Goal: Information Seeking & Learning: Learn about a topic

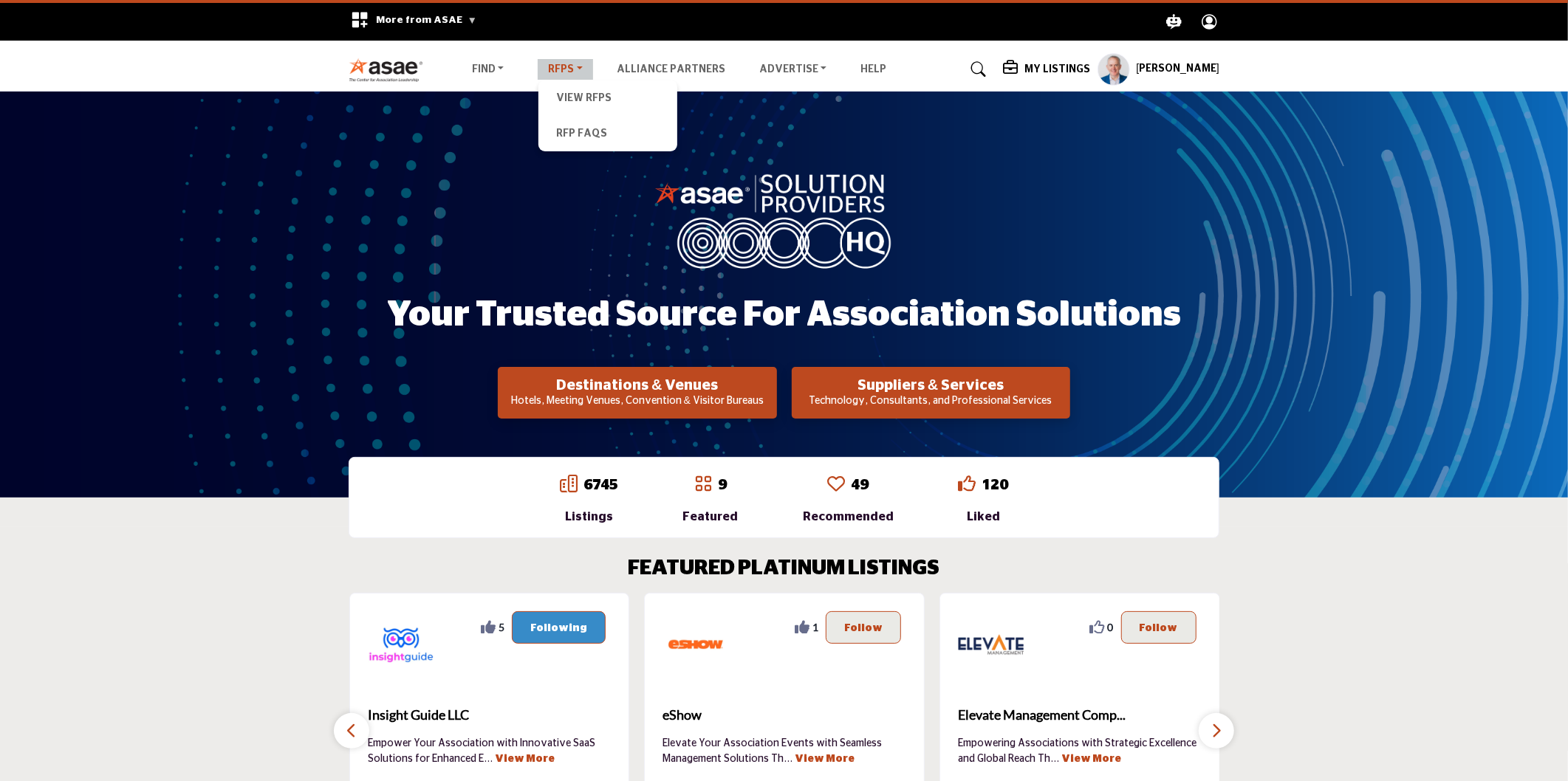
click at [567, 72] on link "RFPs" at bounding box center [565, 69] width 56 height 21
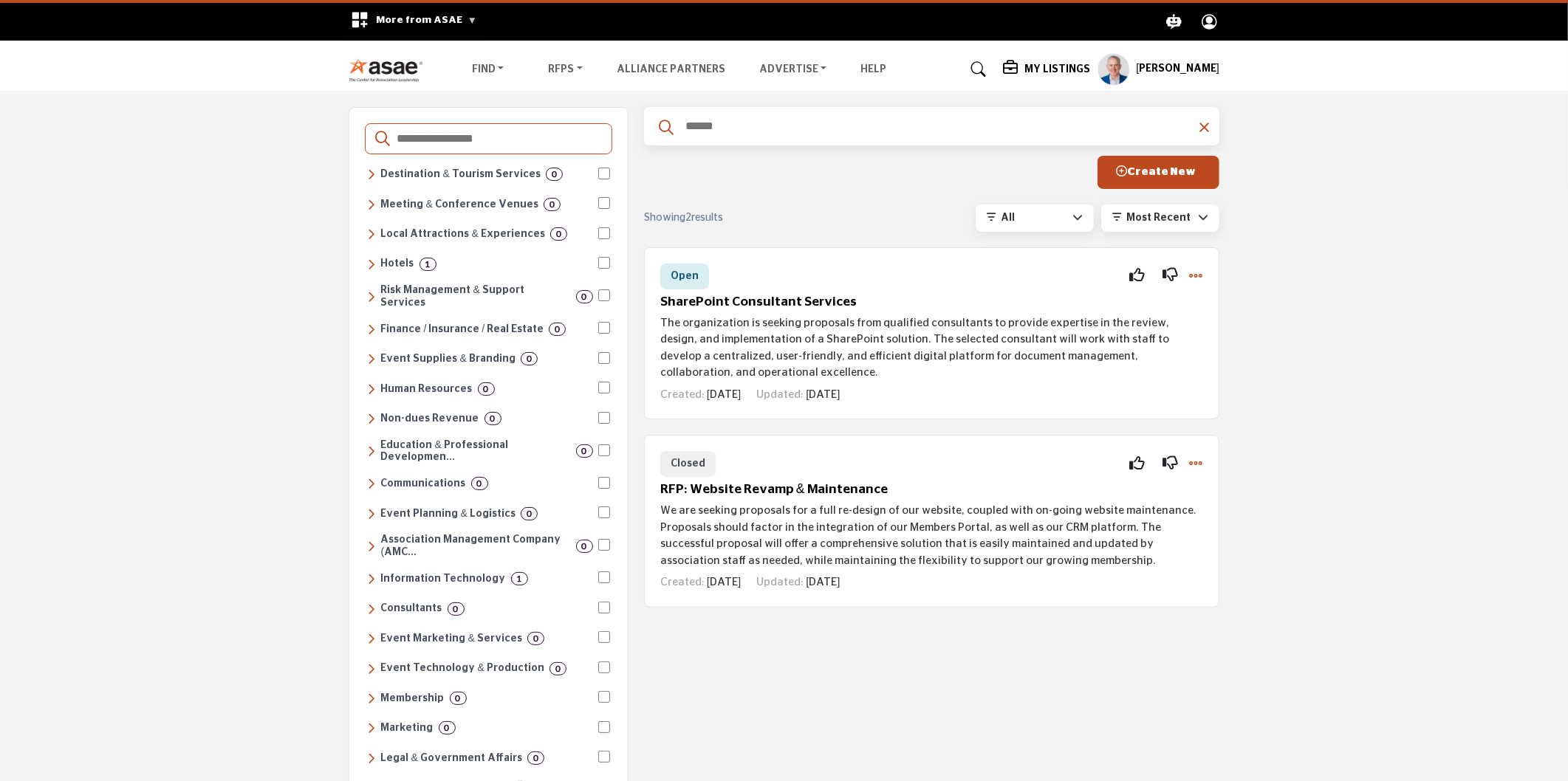
click at [1076, 210] on div at bounding box center [1077, 218] width 10 height 15
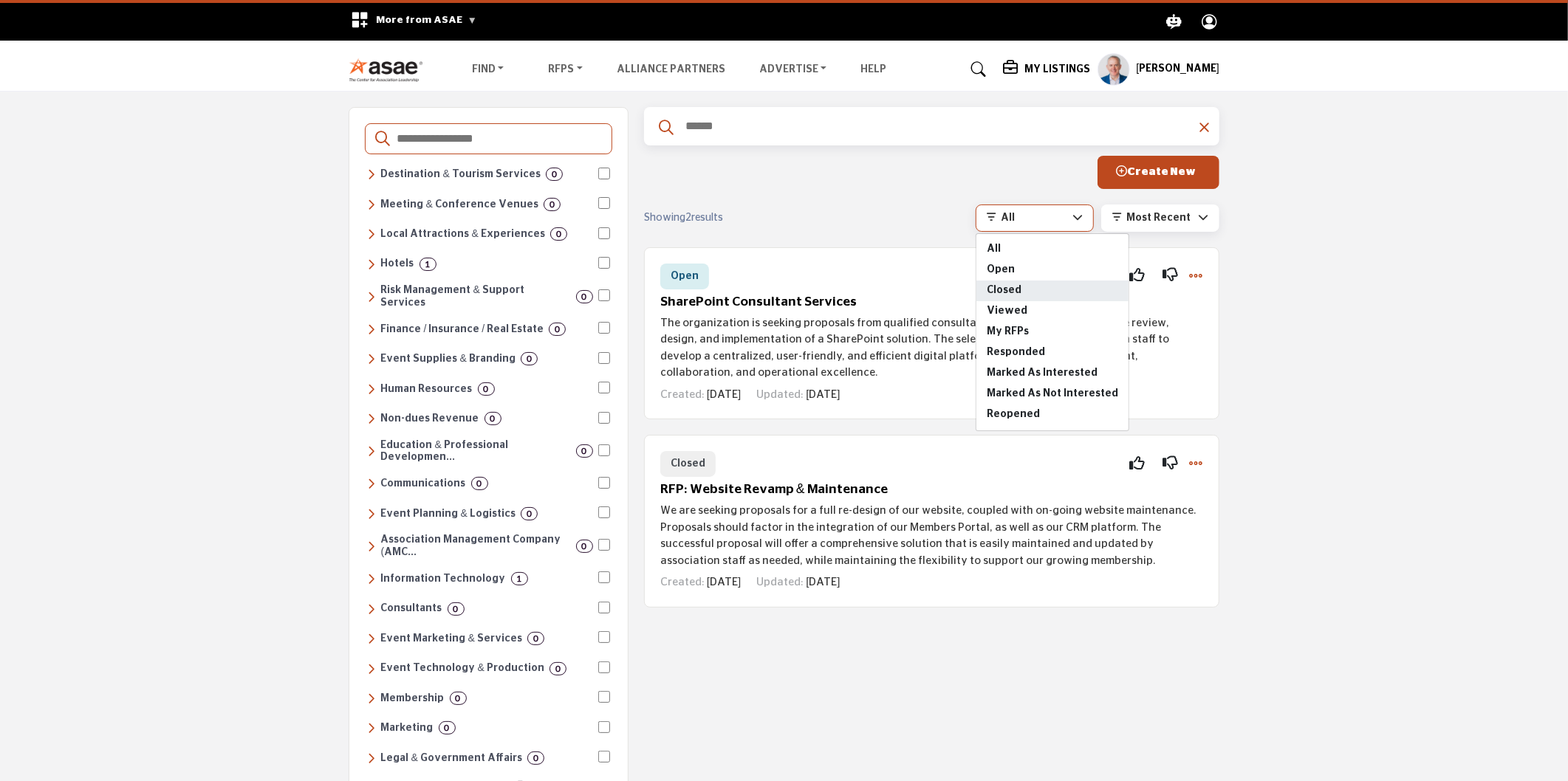
click at [1033, 282] on span "Closed" at bounding box center [1052, 291] width 152 height 21
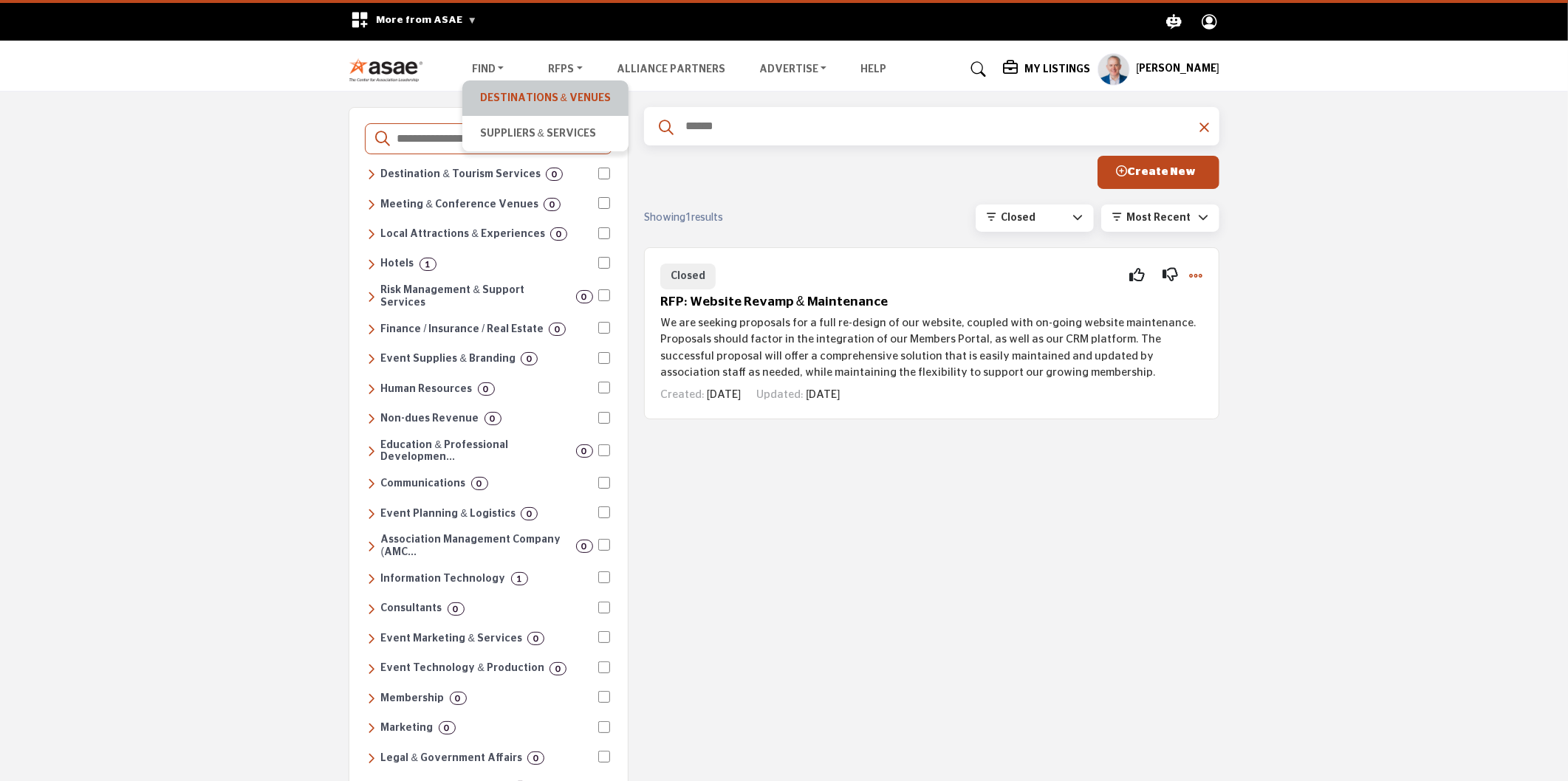
click at [500, 99] on link "Destinations & Venues" at bounding box center [546, 98] width 152 height 21
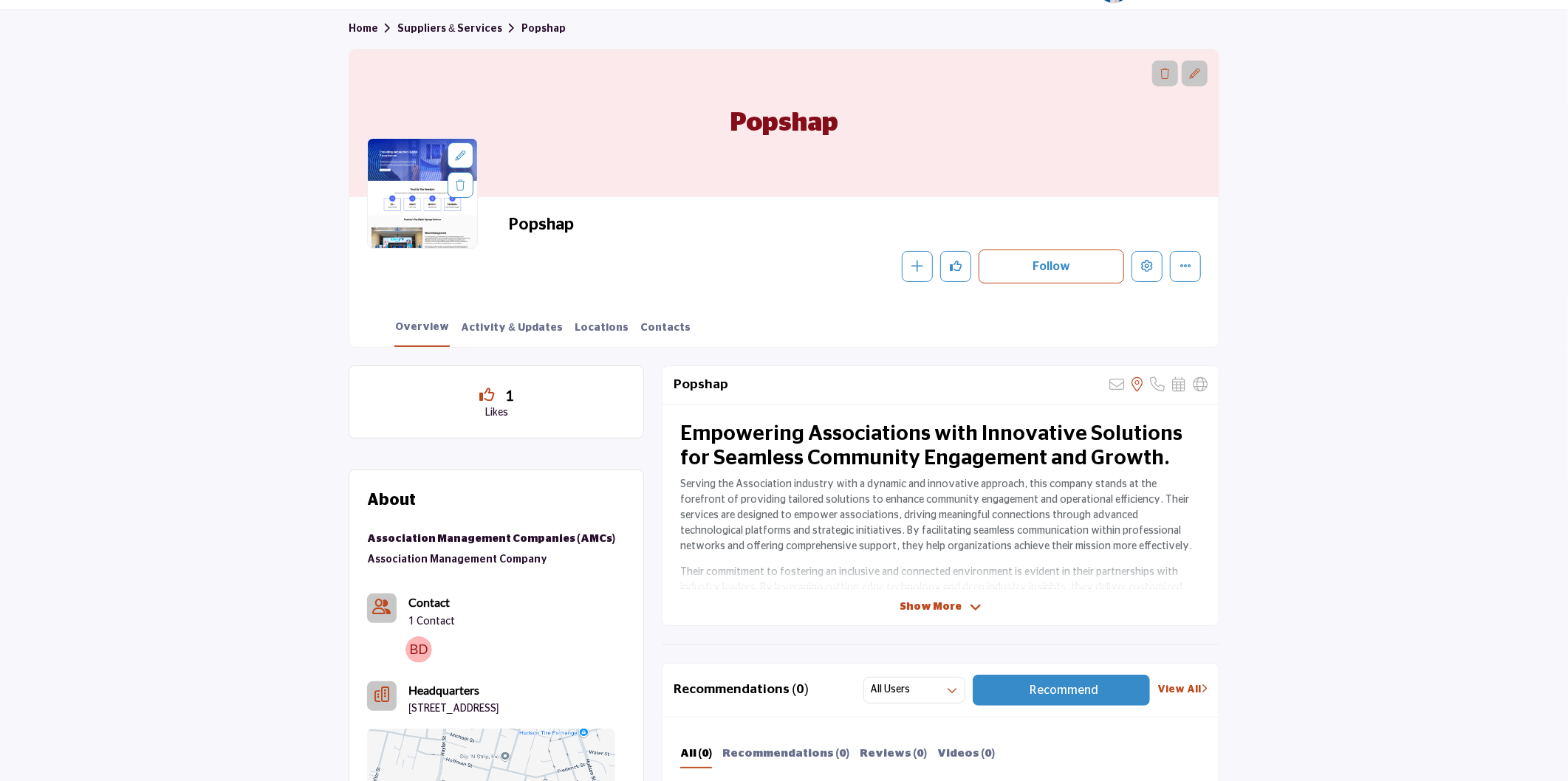
scroll to position [164, 0]
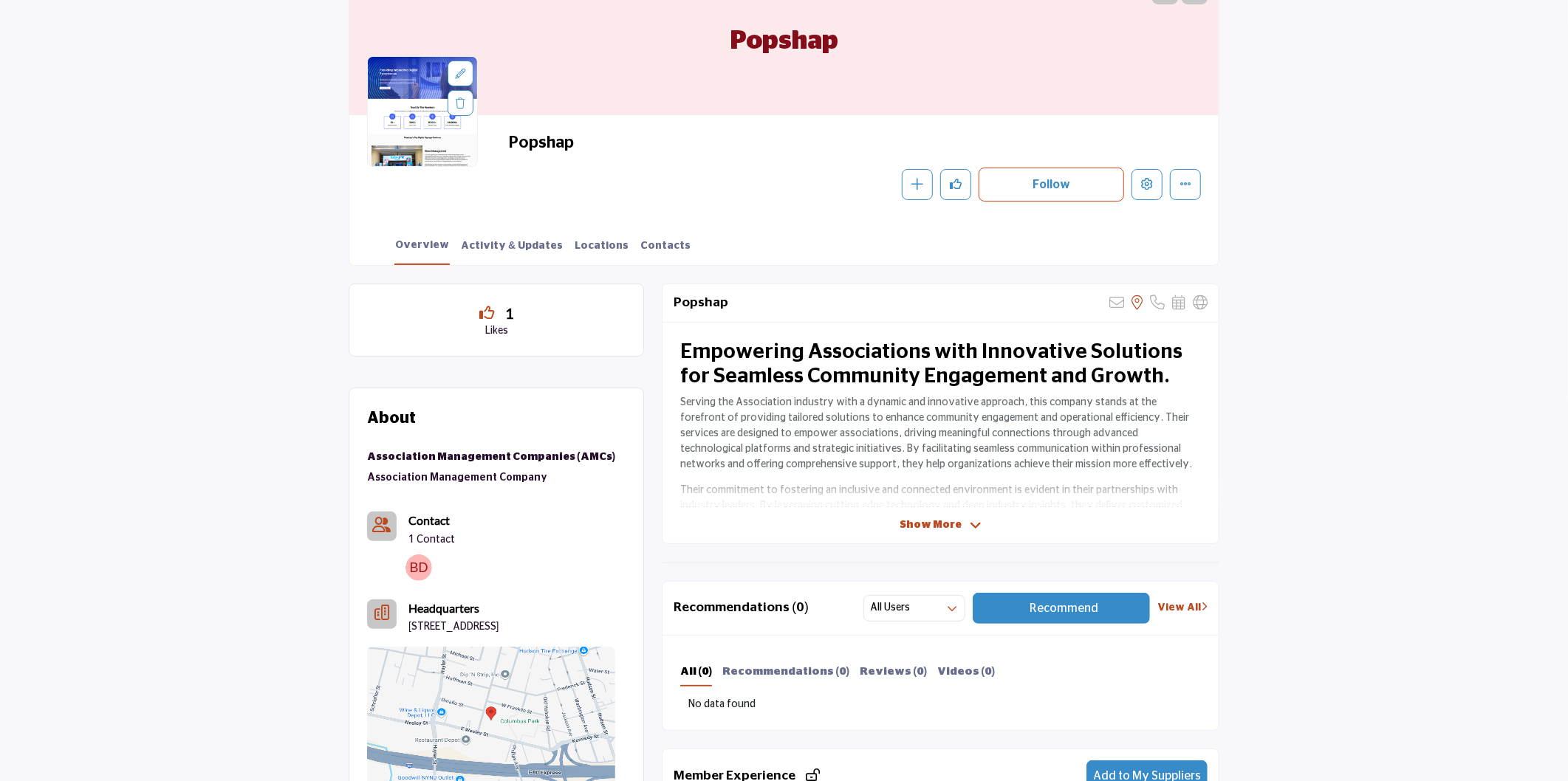
click at [934, 520] on span "Show More" at bounding box center [931, 526] width 62 height 15
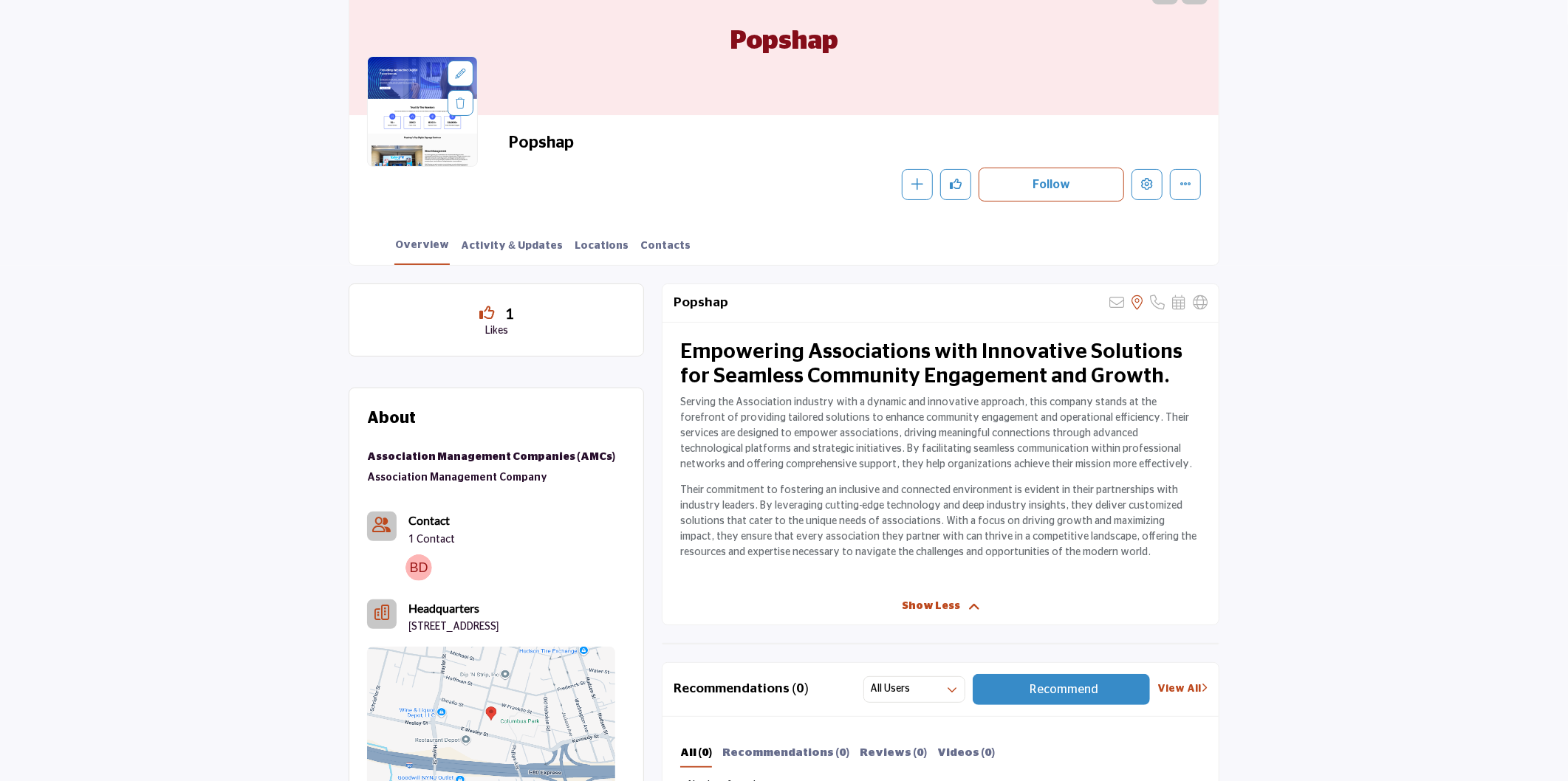
click at [926, 608] on span "Show Less" at bounding box center [931, 606] width 58 height 15
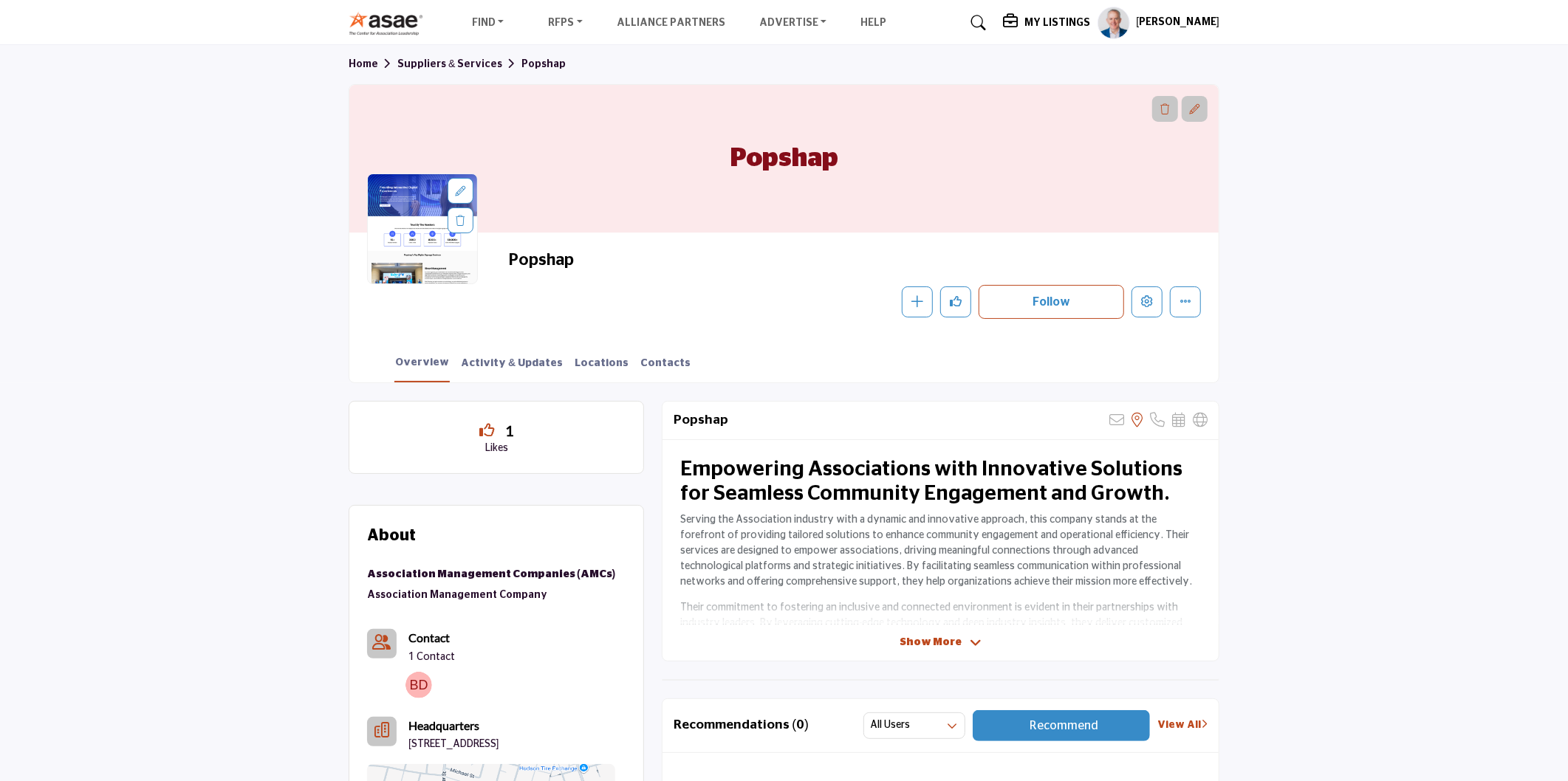
scroll to position [0, 0]
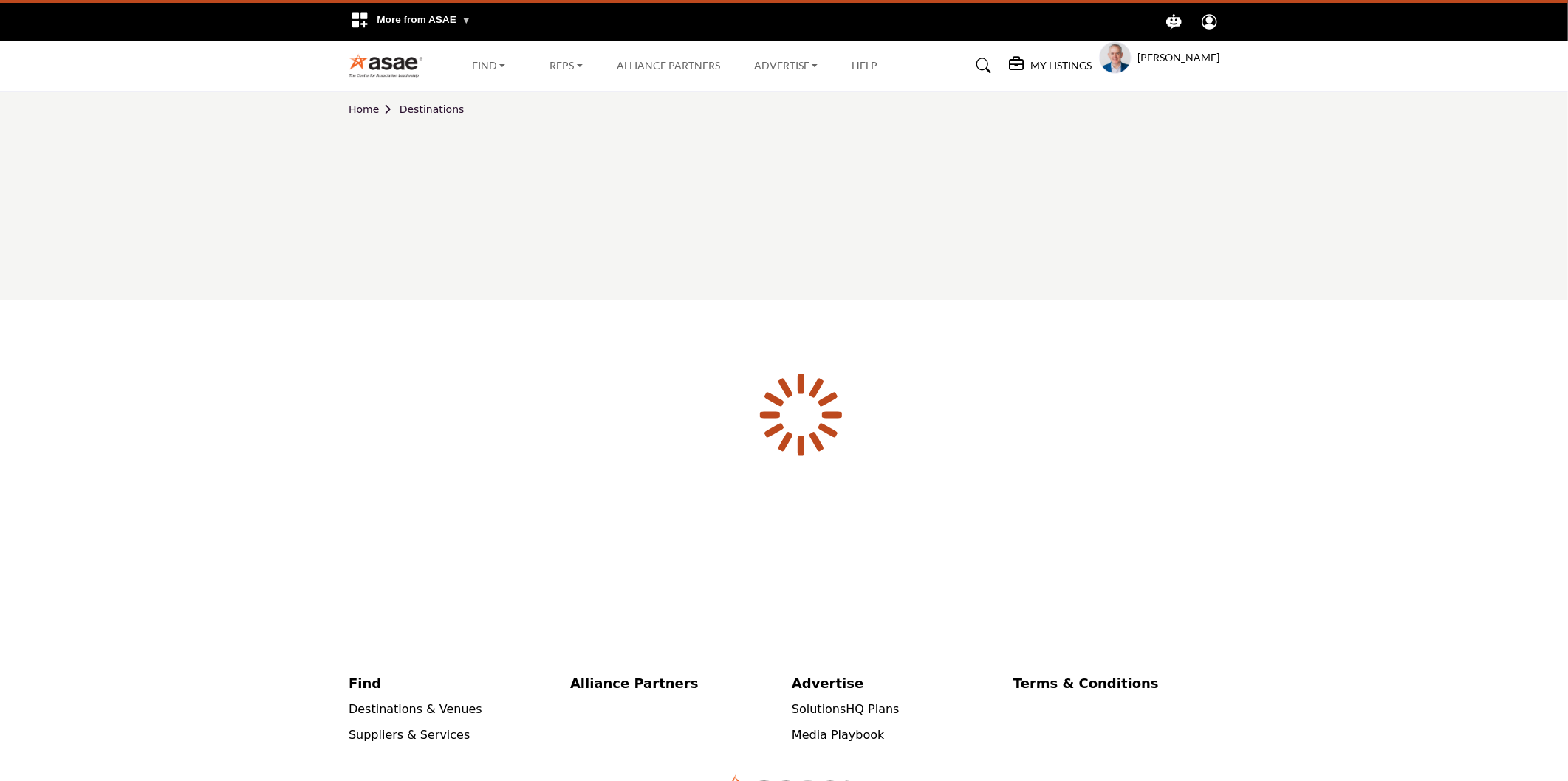
click at [0, 0] on div at bounding box center [0, 0] width 0 height 0
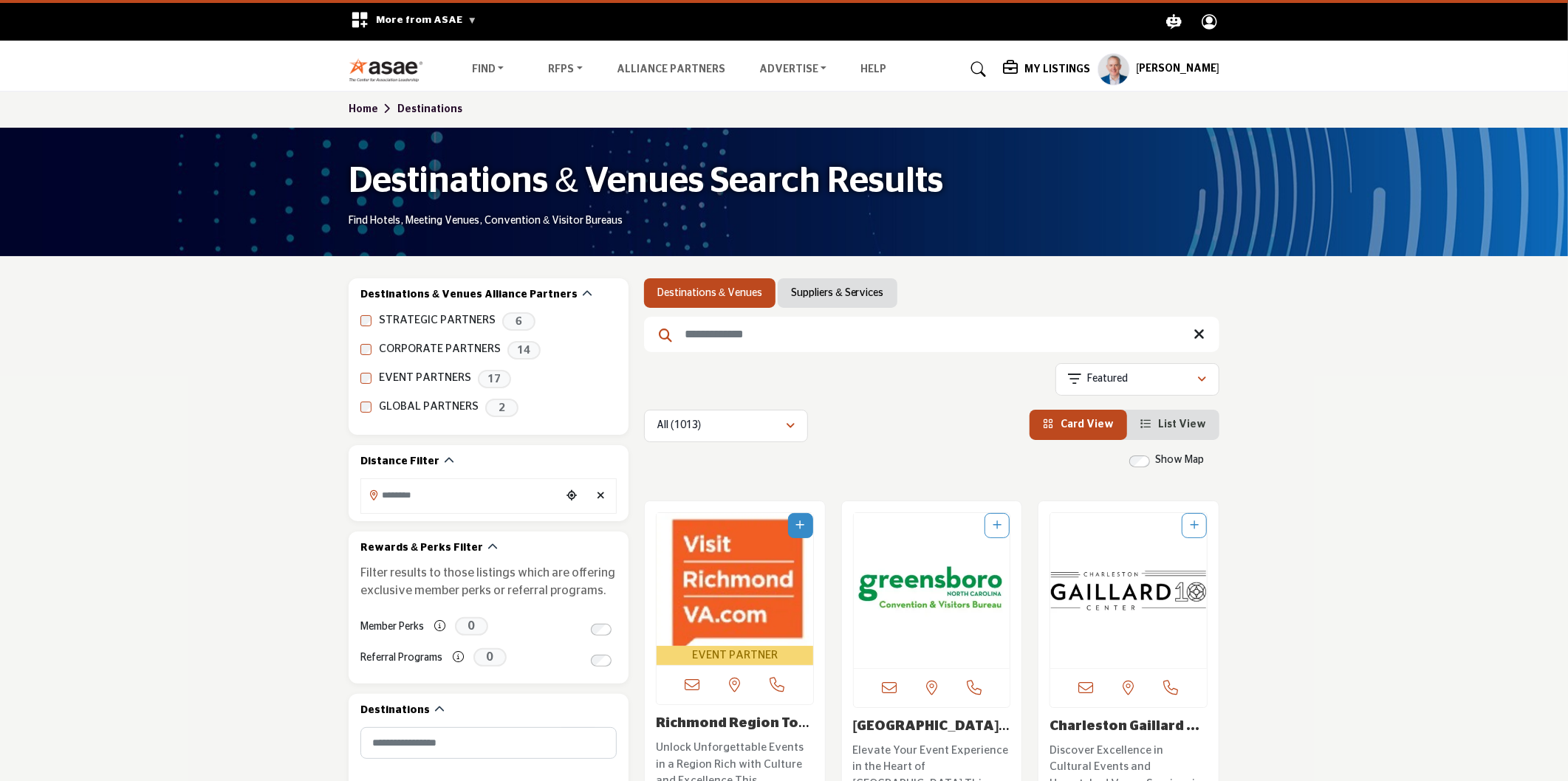
click at [394, 66] on img at bounding box center [389, 69] width 82 height 24
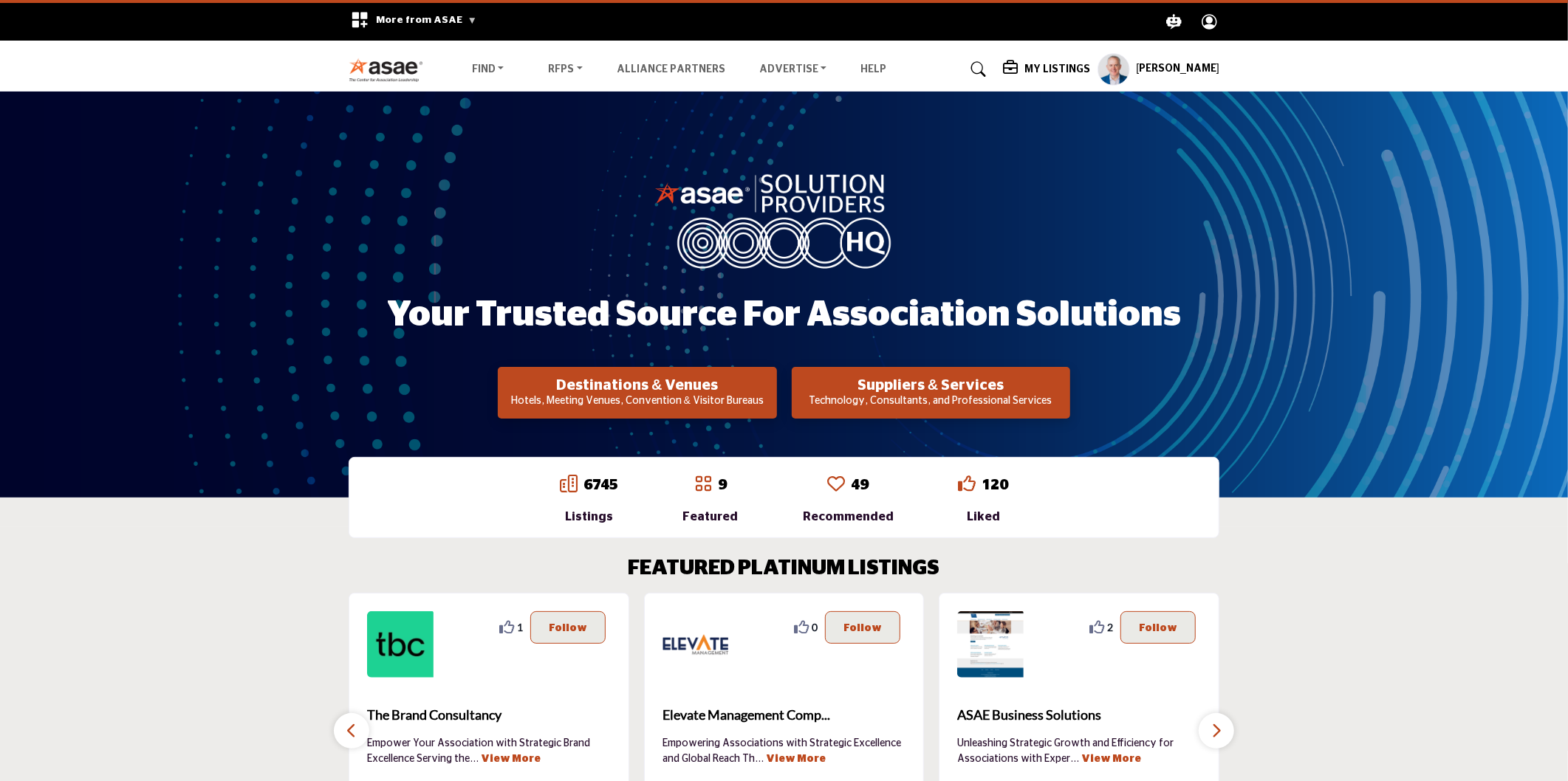
click at [772, 400] on p "Technology, Consultants, and Professional Services" at bounding box center [636, 401] width 269 height 15
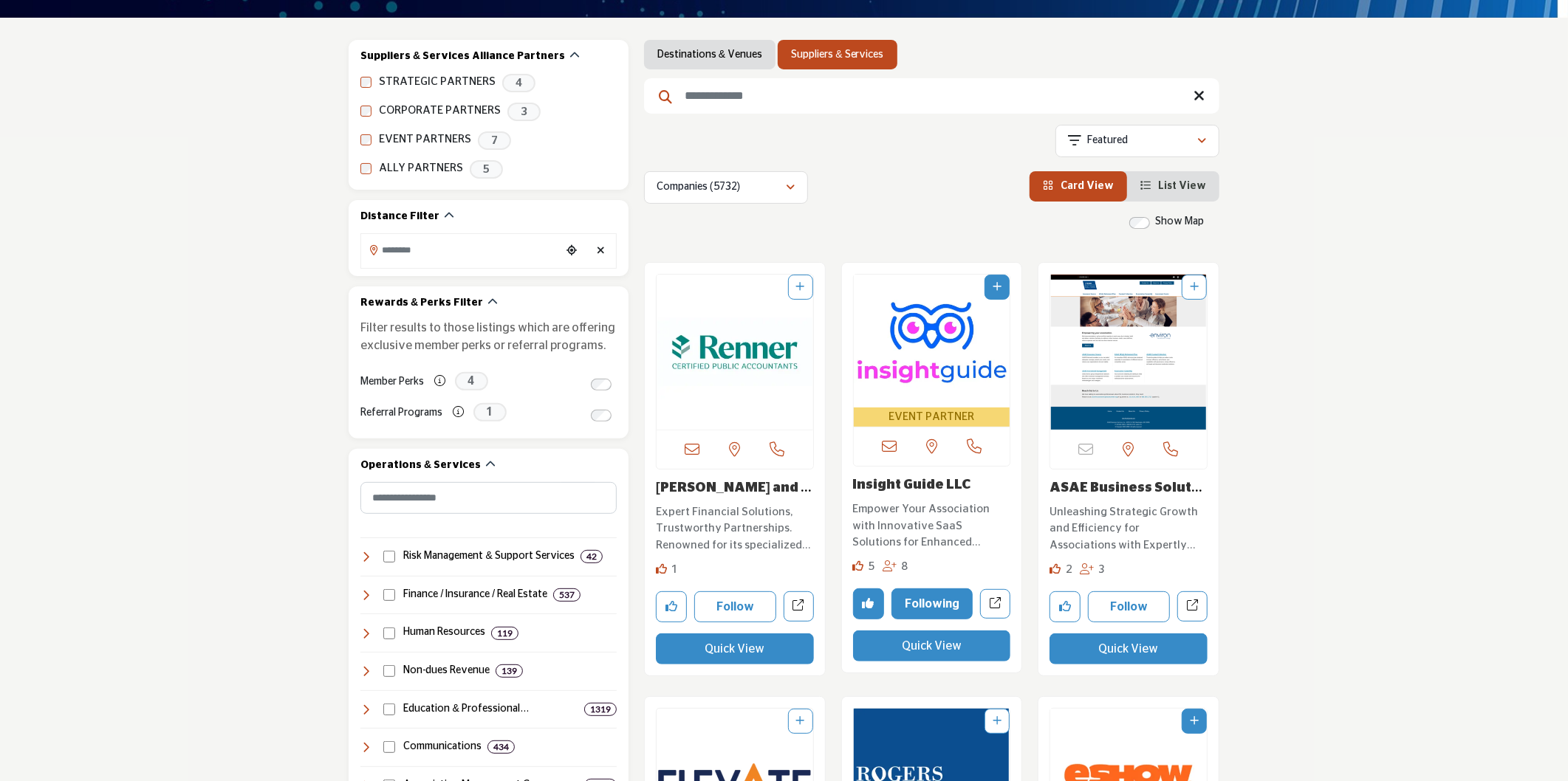
scroll to position [246, 0]
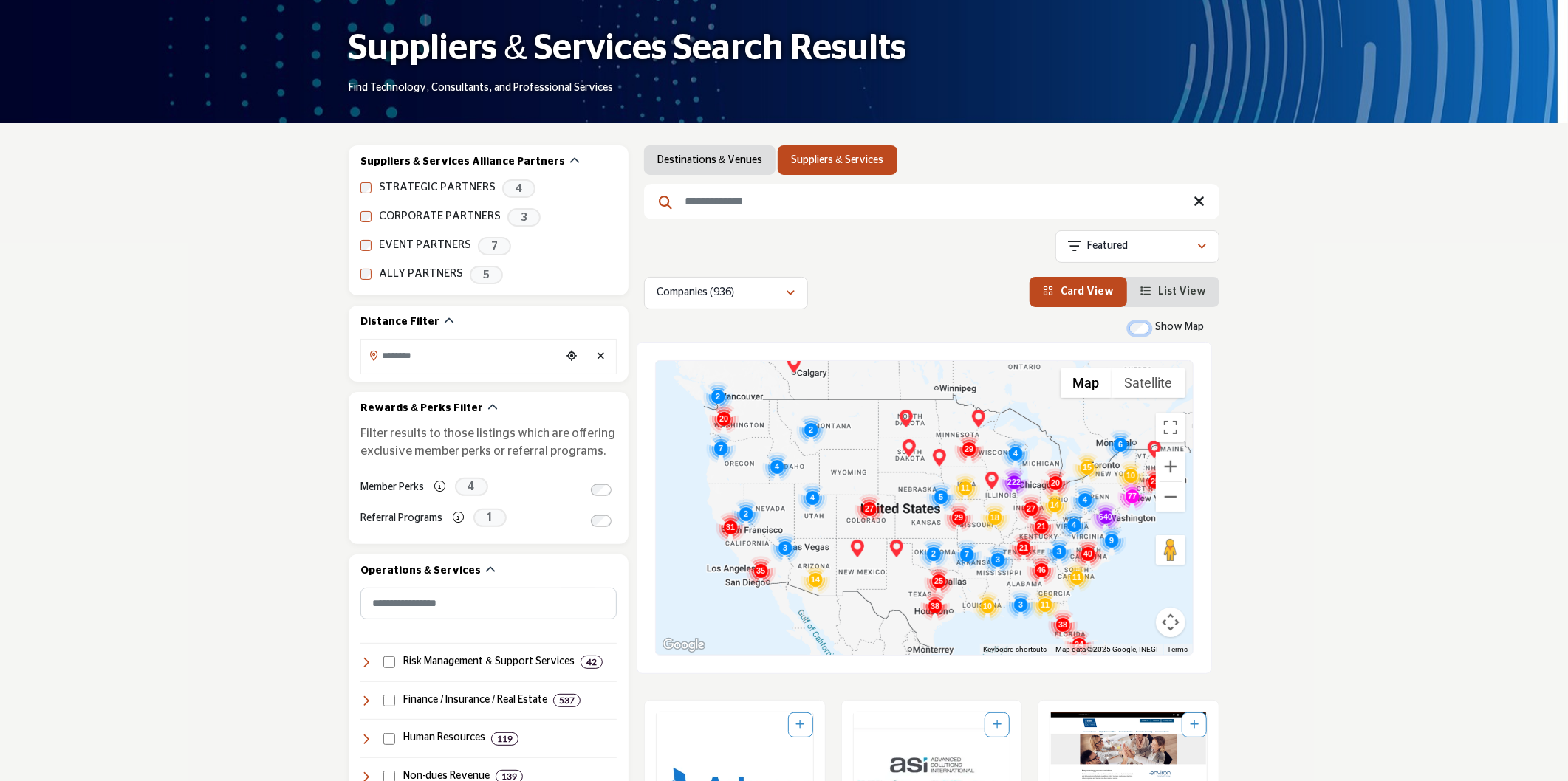
scroll to position [164, 0]
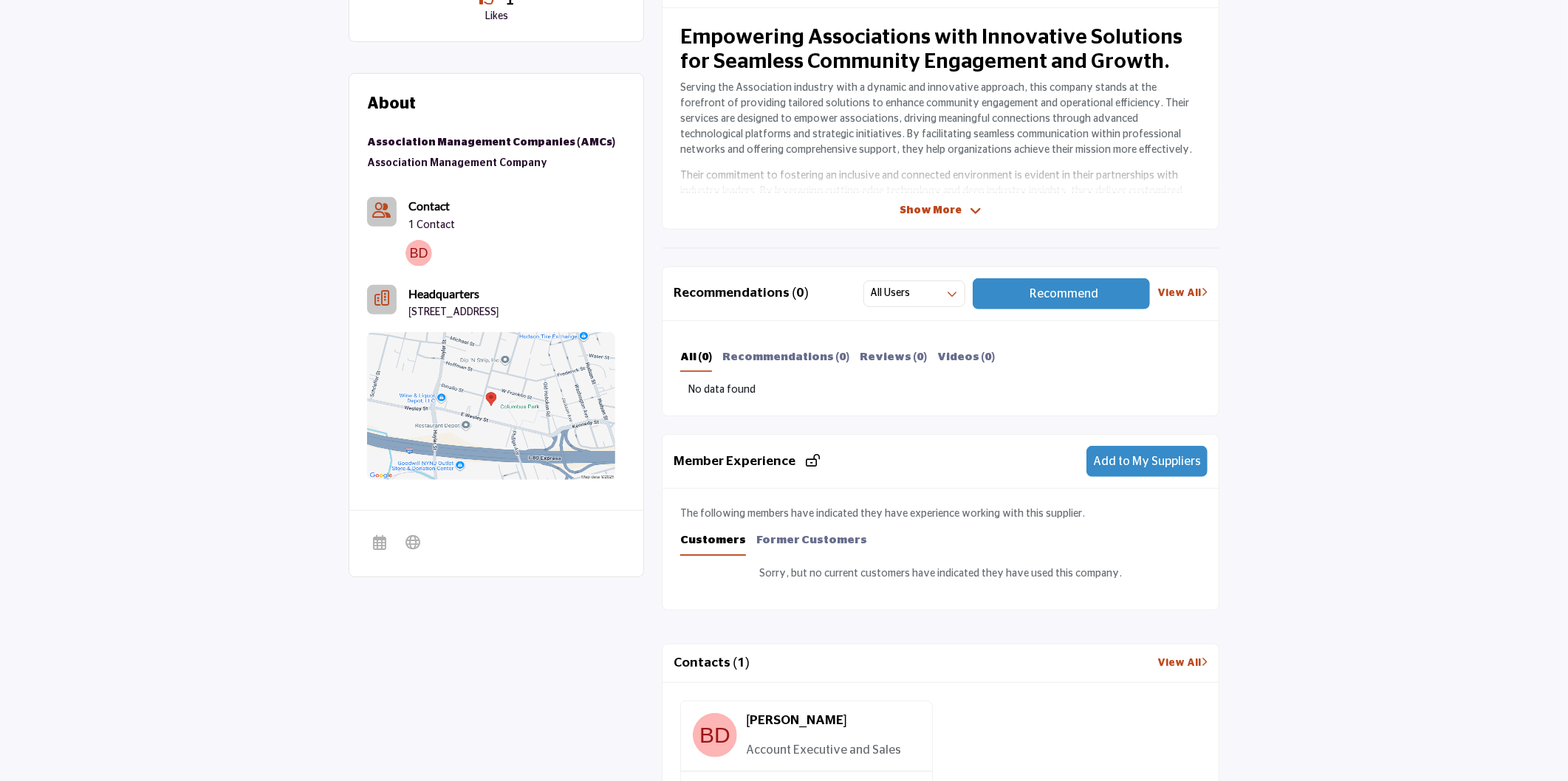
scroll to position [164, 0]
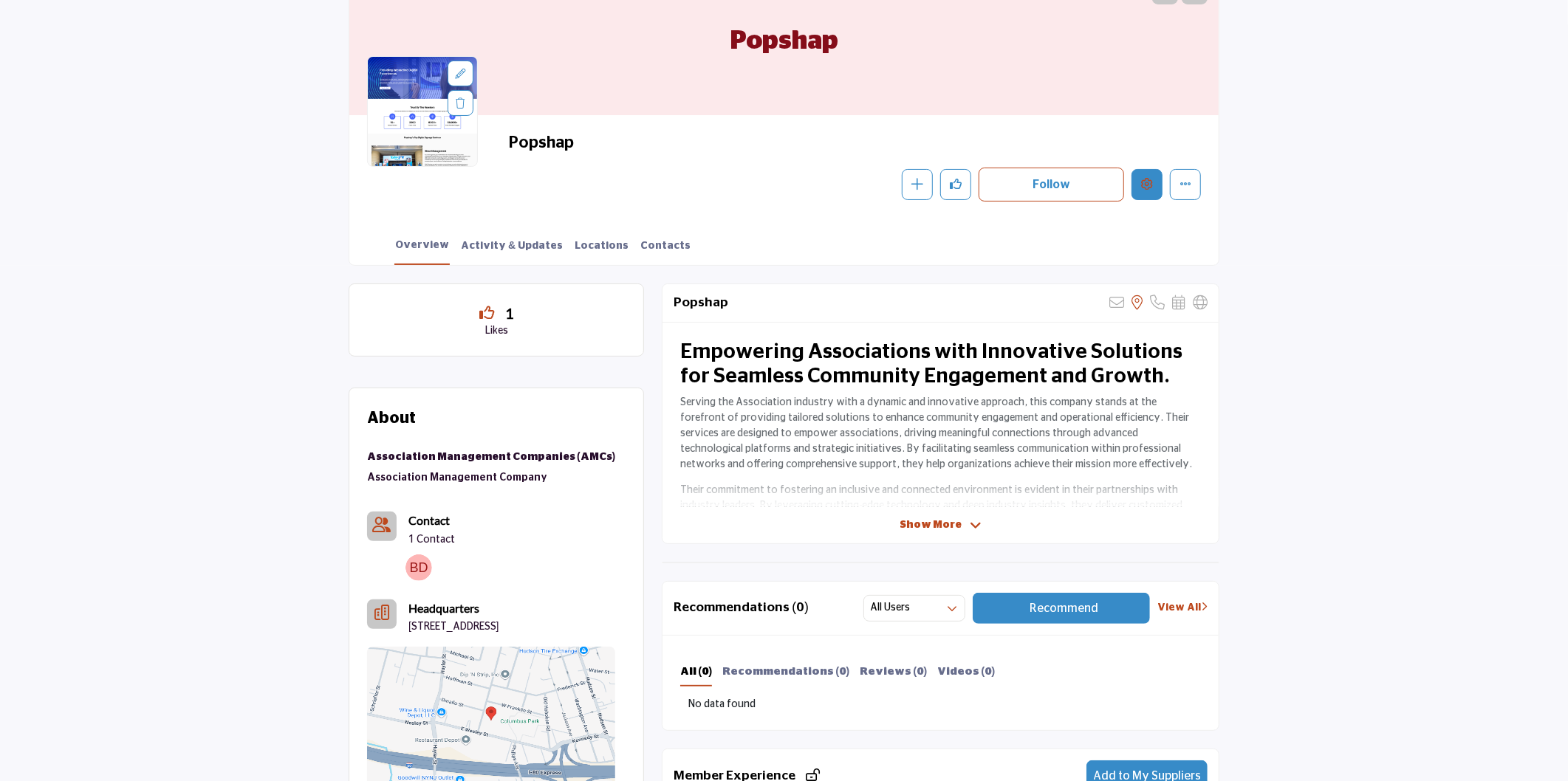
click at [1147, 183] on icon "Edit company" at bounding box center [1147, 183] width 12 height 12
click at [152, 374] on div at bounding box center [787, 390] width 1575 height 781
